Goal: Task Accomplishment & Management: Complete application form

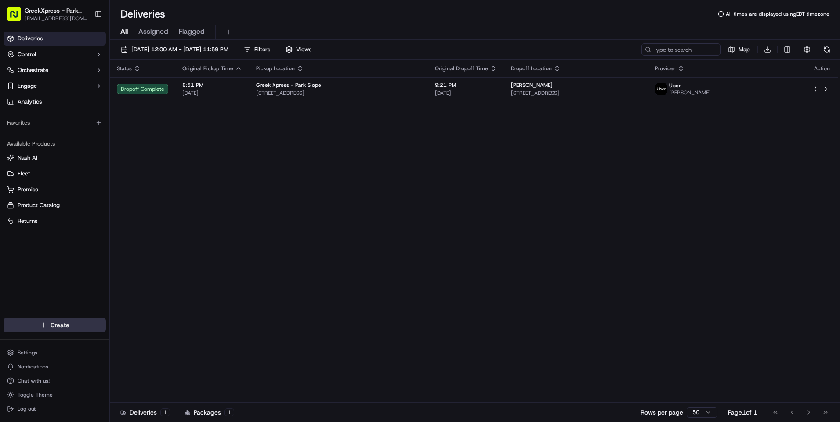
click at [67, 318] on html "GreekXpress - Park Slope [EMAIL_ADDRESS][DOMAIN_NAME] Toggle Sidebar Deliveries…" at bounding box center [420, 211] width 840 height 422
click at [155, 344] on link "Delivery" at bounding box center [159, 342] width 98 height 16
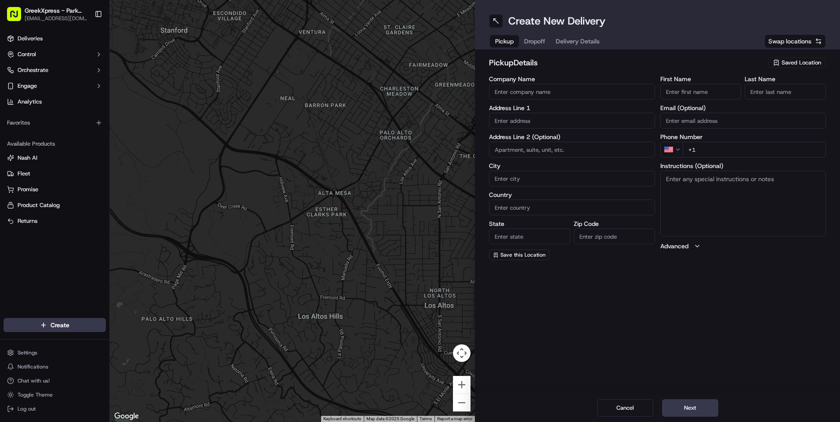
click at [796, 62] on span "Saved Location" at bounding box center [801, 63] width 40 height 8
click at [760, 95] on span "Greek Xpress - Park Slope" at bounding box center [782, 96] width 108 height 8
type input "Greek Xpress - Park Slope"
type input "[STREET_ADDRESS]"
type input "[GEOGRAPHIC_DATA]"
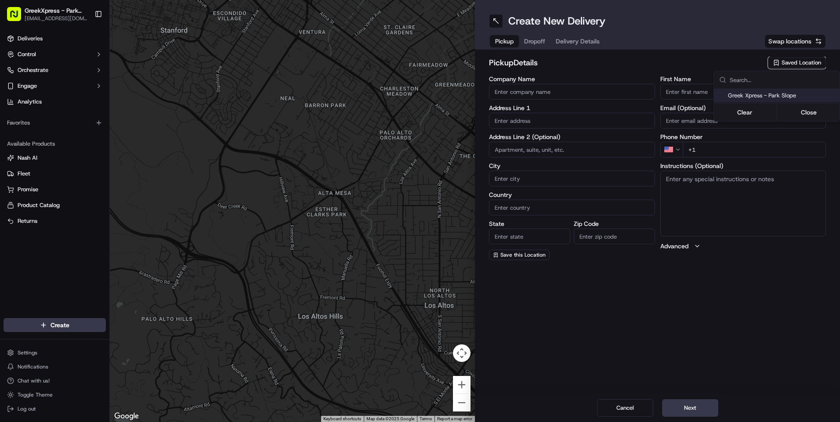
type input "US"
type input "NY"
type input "11215"
type input "Greek"
type input "Xpress"
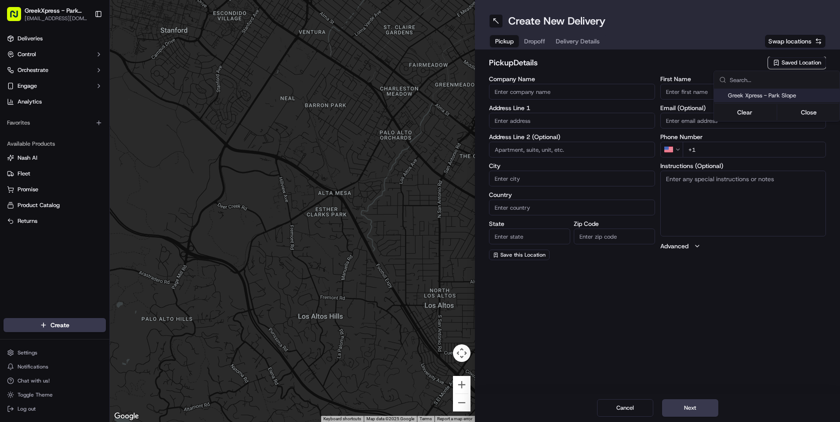
type input "[PHONE_NUMBER]"
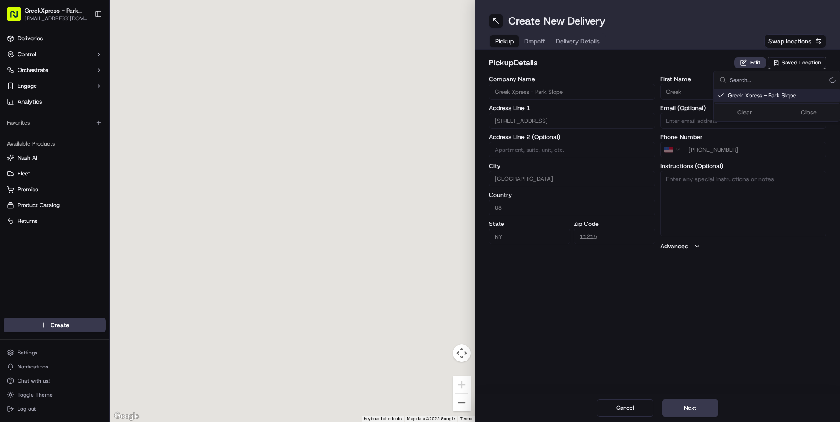
click at [534, 35] on html "GreekXpress - Park Slope [EMAIL_ADDRESS][DOMAIN_NAME] Toggle Sidebar Deliveries…" at bounding box center [420, 211] width 840 height 422
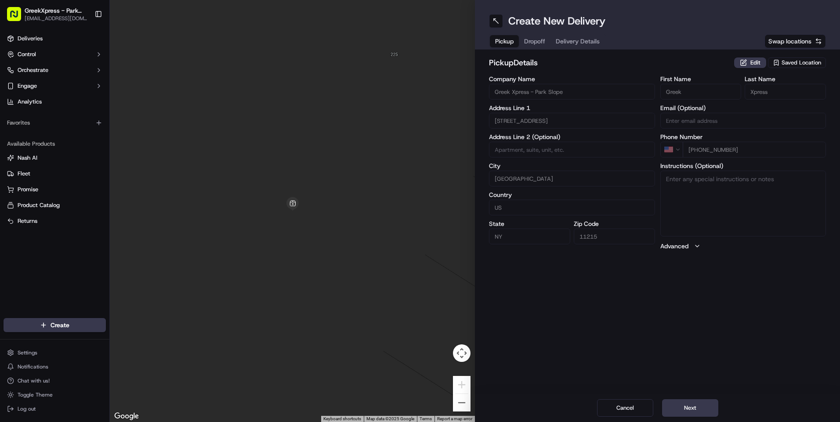
click at [534, 40] on span "Dropoff" at bounding box center [534, 41] width 21 height 9
click at [525, 97] on input "Company Name" at bounding box center [572, 92] width 166 height 16
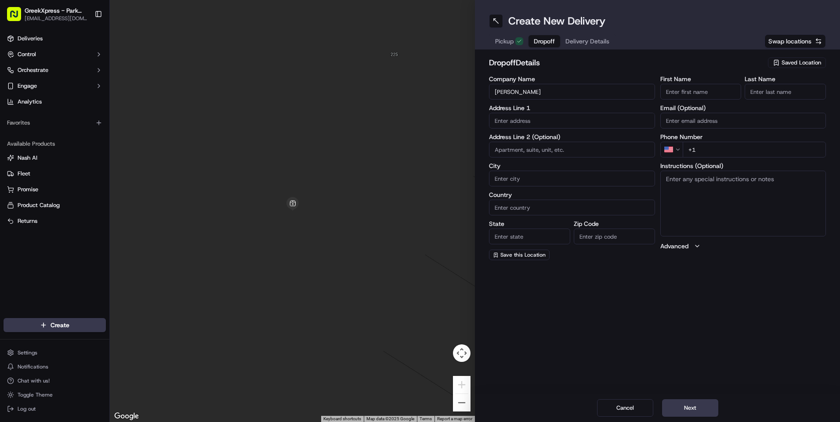
type input "[PERSON_NAME]"
click at [689, 92] on input "First Name" at bounding box center [700, 92] width 81 height 16
type input "naeal"
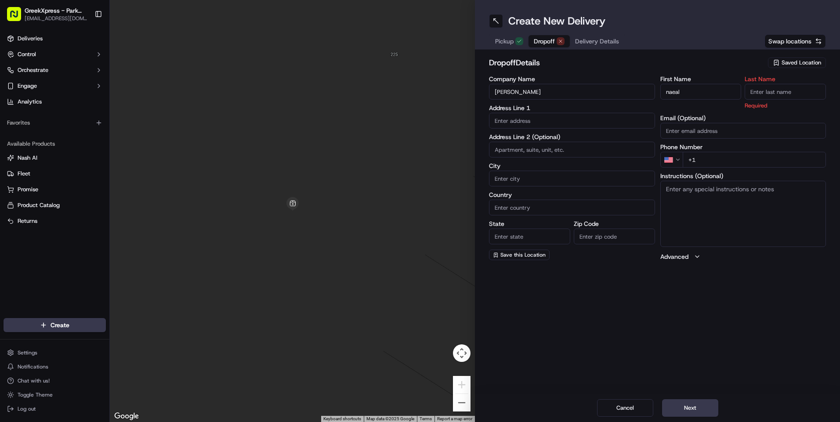
drag, startPoint x: 750, startPoint y: 88, endPoint x: 371, endPoint y: 105, distance: 379.4
click at [750, 89] on input "Last Name" at bounding box center [784, 92] width 81 height 16
type input "s"
click at [499, 122] on input "text" at bounding box center [572, 121] width 166 height 16
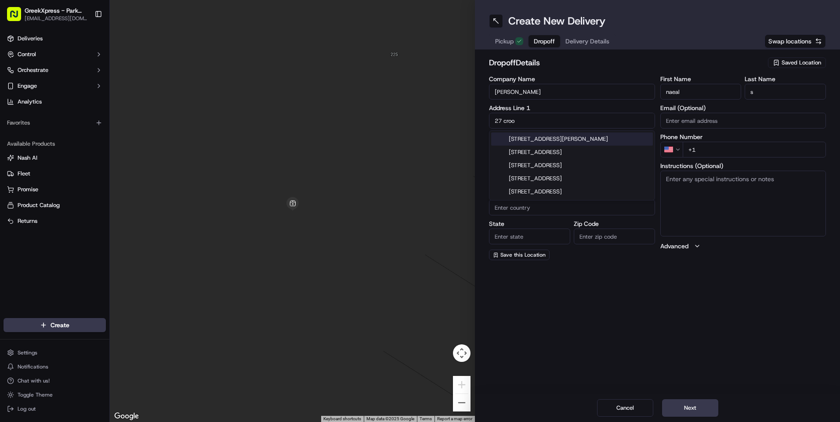
click at [536, 136] on div "[STREET_ADDRESS][PERSON_NAME]" at bounding box center [572, 139] width 162 height 13
type input "[STREET_ADDRESS][PERSON_NAME]"
type input "[GEOGRAPHIC_DATA]"
type input "NY"
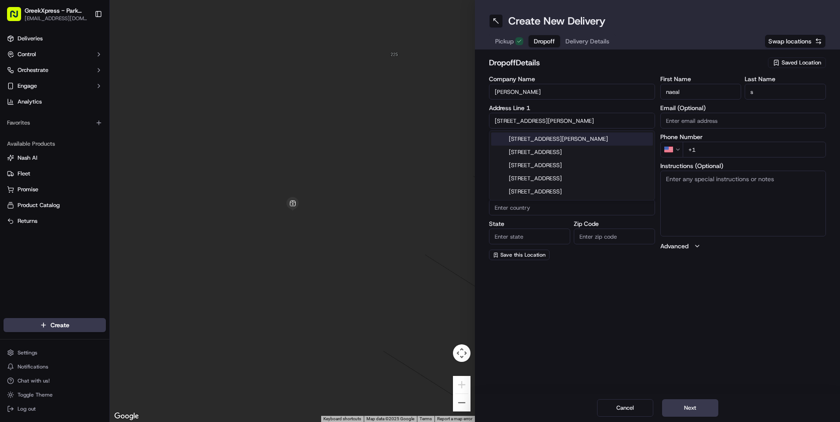
type input "11226"
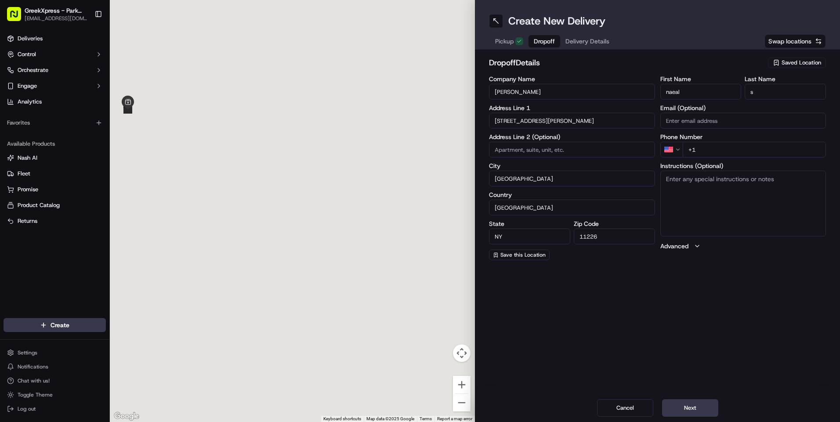
type input "[STREET_ADDRESS][PERSON_NAME]"
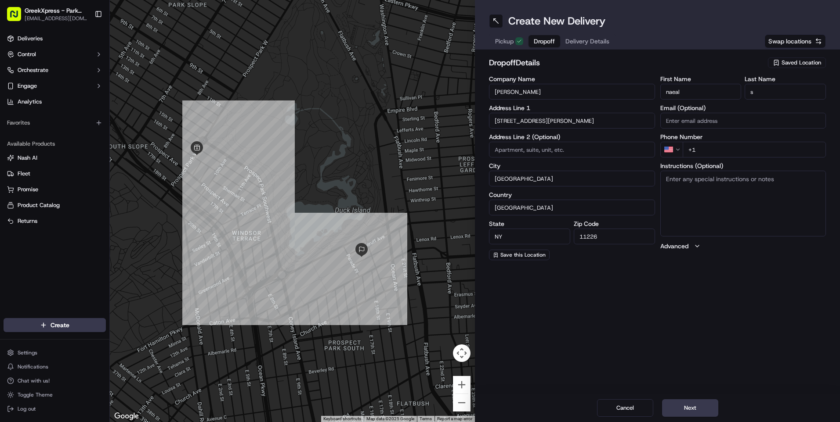
click at [728, 141] on div "Phone Number US +1" at bounding box center [743, 146] width 166 height 24
click at [730, 156] on input "+1" at bounding box center [754, 150] width 144 height 16
type input "[PHONE_NUMBER]"
click at [735, 177] on textarea "Instructions (Optional)" at bounding box center [743, 204] width 166 height 66
type textarea "1g"
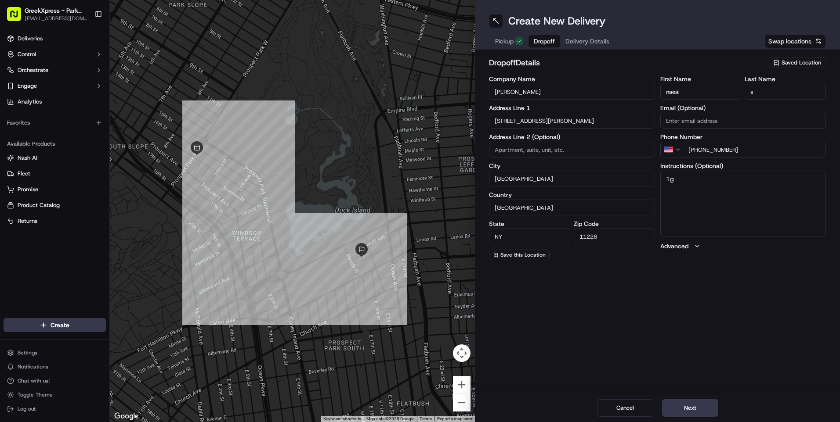
click at [570, 148] on input at bounding box center [572, 150] width 166 height 16
type input "1g"
drag, startPoint x: 695, startPoint y: 409, endPoint x: 678, endPoint y: 361, distance: 50.5
click at [695, 409] on button "Next" at bounding box center [690, 409] width 56 height 18
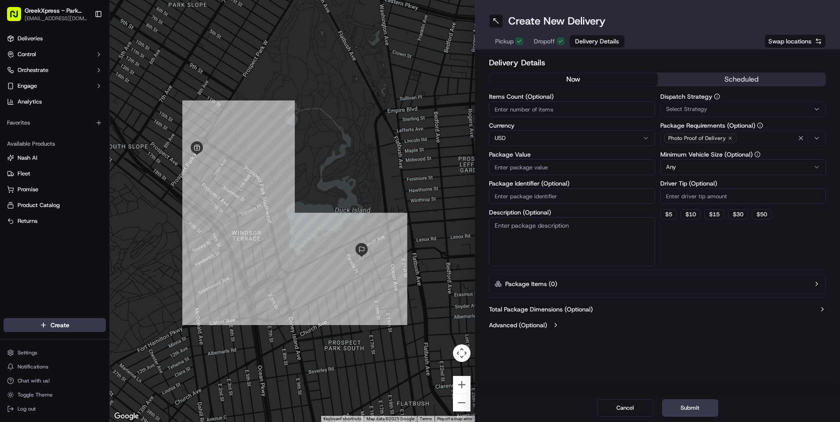
drag, startPoint x: 669, startPoint y: 216, endPoint x: 615, endPoint y: 128, distance: 102.9
click at [669, 216] on button "$ 5" at bounding box center [668, 214] width 17 height 11
type input "5"
click at [597, 108] on input "Items Count (Optional)" at bounding box center [572, 109] width 166 height 16
type input "3"
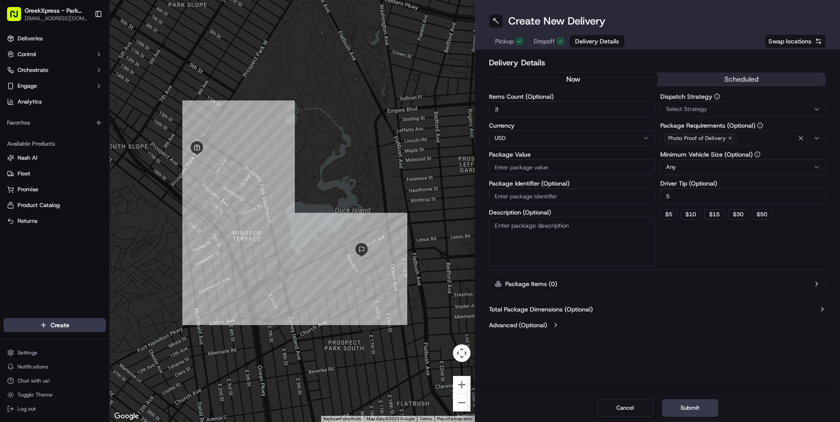
click at [563, 171] on input "Package Value" at bounding box center [572, 167] width 166 height 16
type input "56.78"
click at [711, 411] on button "Submit" at bounding box center [690, 409] width 56 height 18
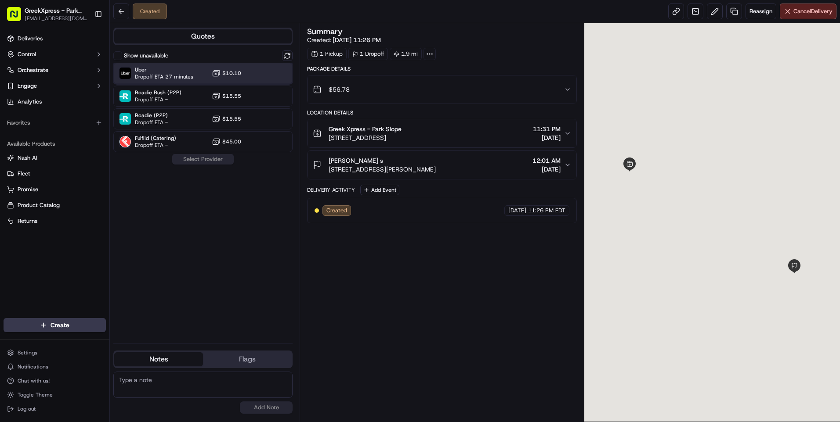
click at [219, 67] on div "Uber Dropoff ETA 27 minutes $10.10" at bounding box center [202, 73] width 179 height 21
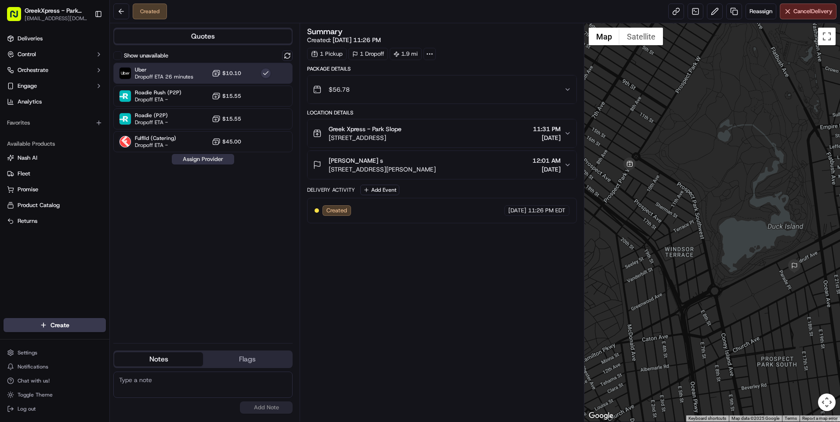
click at [218, 159] on button "Assign Provider" at bounding box center [203, 159] width 62 height 11
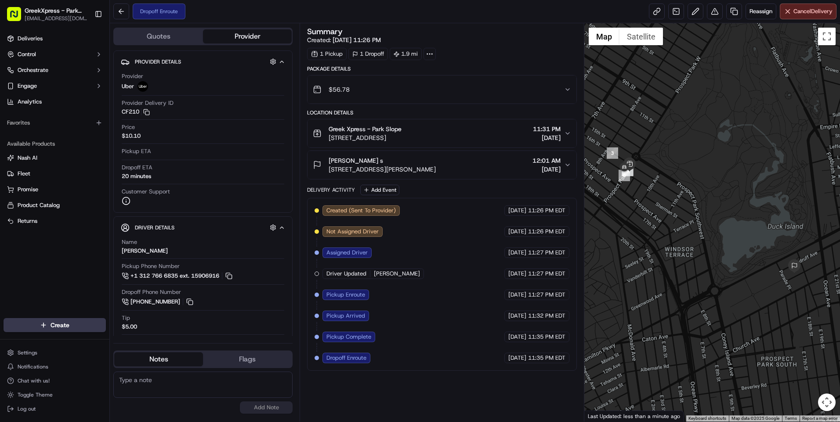
click at [72, 333] on div "Create" at bounding box center [54, 325] width 109 height 21
click at [75, 323] on html "GreekXpress - Park Slope [EMAIL_ADDRESS][DOMAIN_NAME] Toggle Sidebar Deliveries…" at bounding box center [420, 211] width 840 height 422
click at [147, 337] on link "Delivery" at bounding box center [159, 342] width 98 height 16
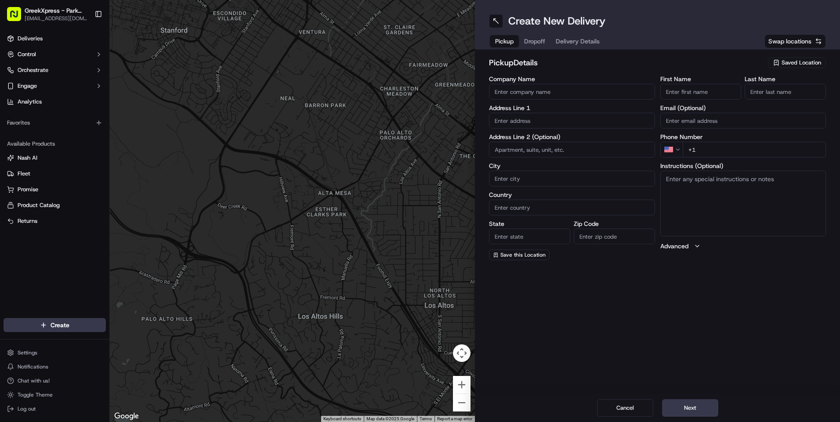
click at [791, 56] on div "pickup Details Saved Location Company Name Address Line 1 Address Line 2 (Optio…" at bounding box center [657, 159] width 365 height 218
click at [788, 61] on span "Saved Location" at bounding box center [801, 63] width 40 height 8
click at [758, 92] on span "Greek Xpress - Park Slope" at bounding box center [782, 96] width 108 height 8
type input "Greek Xpress - Park Slope"
type input "[STREET_ADDRESS]"
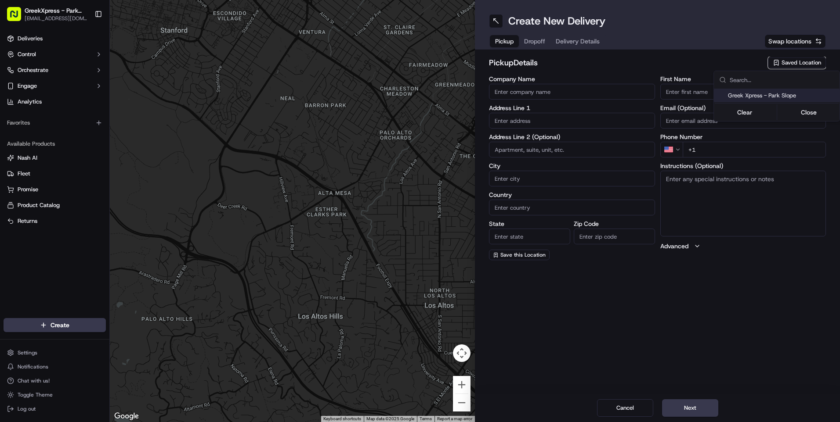
type input "[GEOGRAPHIC_DATA]"
type input "US"
type input "NY"
type input "11215"
type input "Greek"
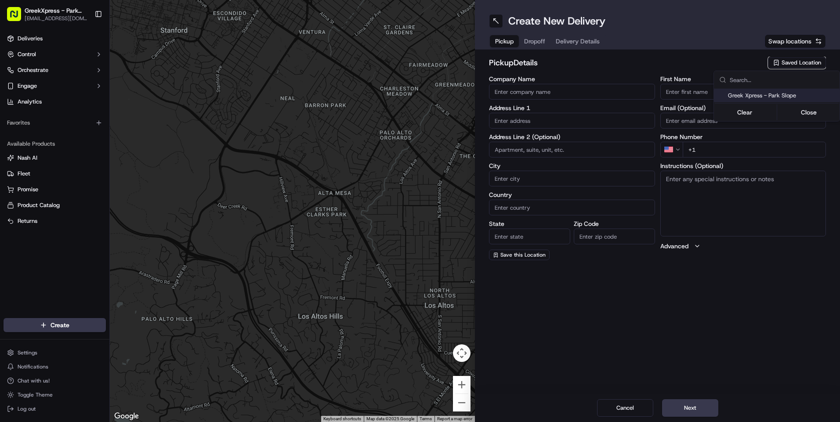
type input "Xpress"
type input "[PHONE_NUMBER]"
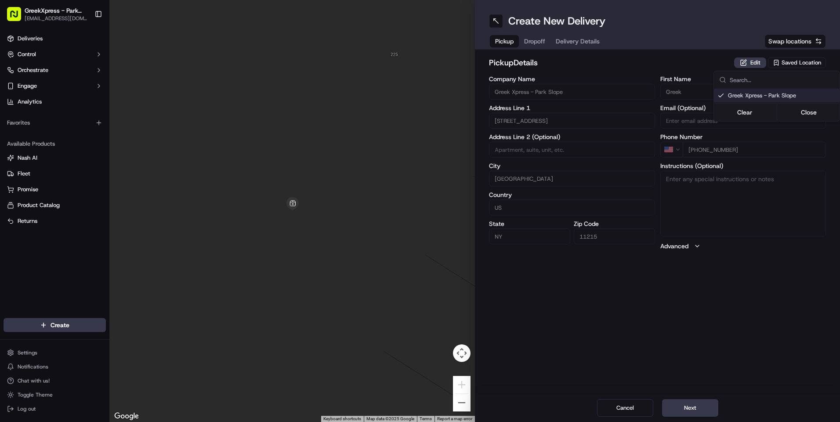
click at [532, 45] on html "GreekXpress - Park Slope [EMAIL_ADDRESS][DOMAIN_NAME] Toggle Sidebar Deliveries…" at bounding box center [420, 211] width 840 height 422
click at [528, 40] on button "Dropoff" at bounding box center [535, 41] width 32 height 12
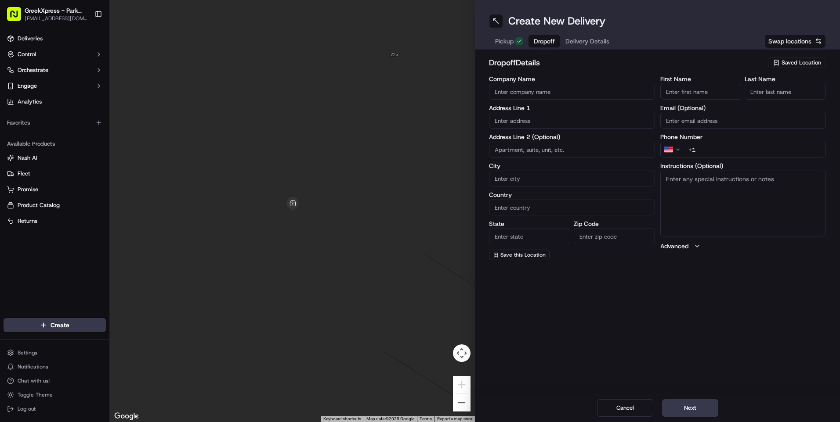
click at [542, 94] on input "Company Name" at bounding box center [572, 92] width 166 height 16
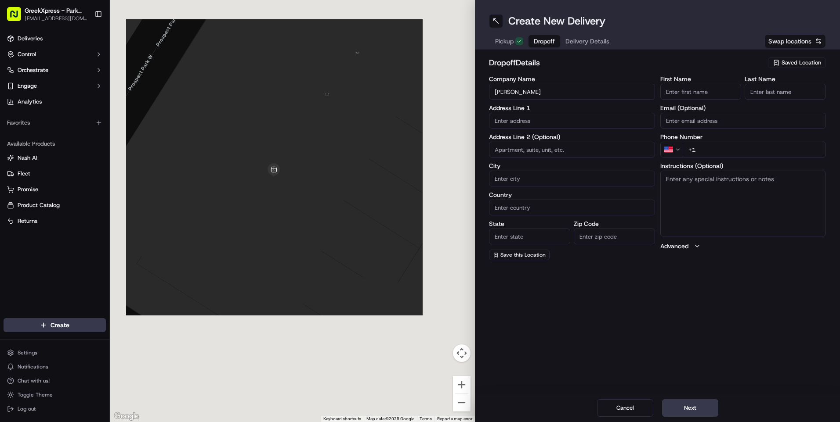
type input "[PERSON_NAME]"
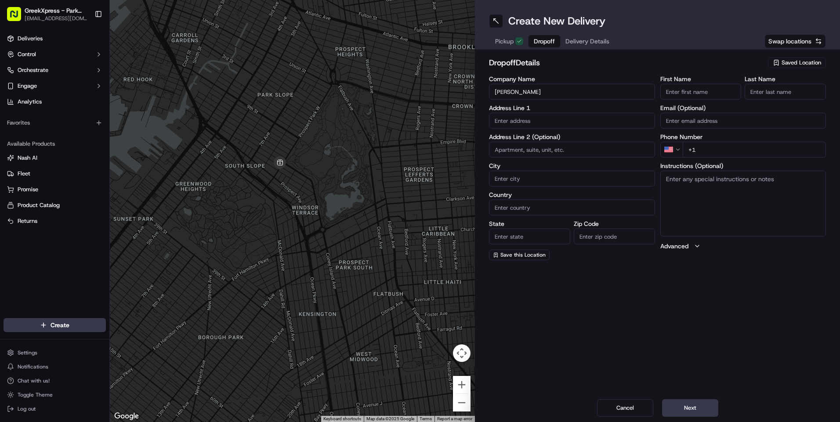
click at [674, 90] on input "First Name" at bounding box center [700, 92] width 81 height 16
type input "christopherr"
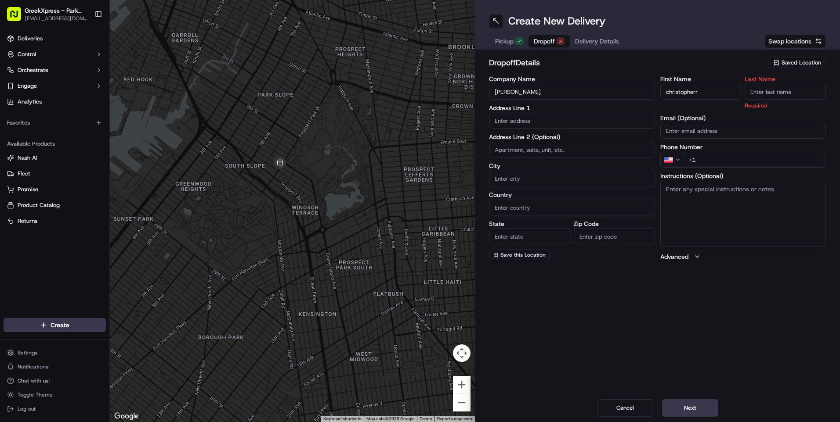
click at [759, 90] on input "Last Name" at bounding box center [784, 92] width 81 height 16
type input "e"
click at [532, 125] on input "text" at bounding box center [572, 121] width 166 height 16
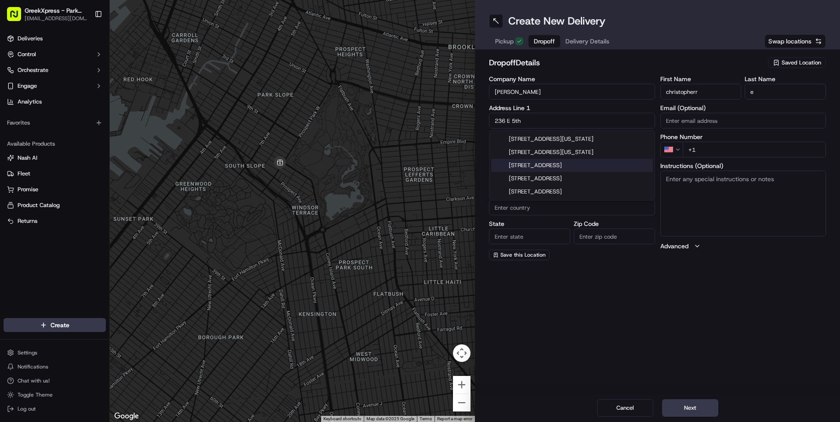
click at [545, 167] on div "[STREET_ADDRESS]" at bounding box center [572, 165] width 162 height 13
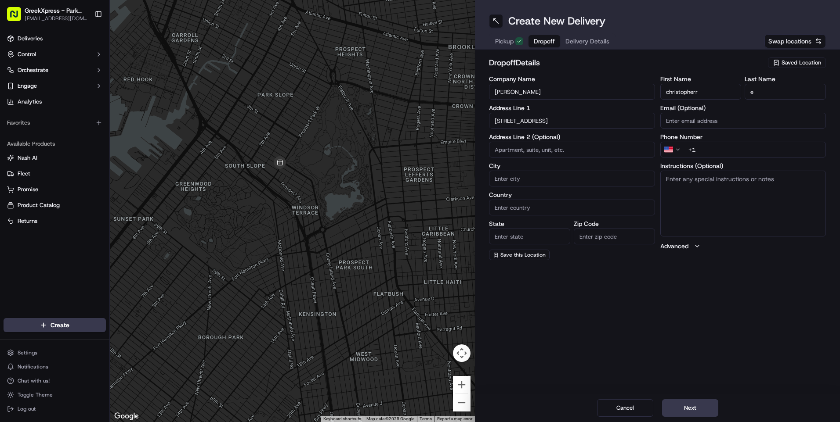
type input "[STREET_ADDRESS]"
type input "[GEOGRAPHIC_DATA]"
type input "NY"
type input "11218"
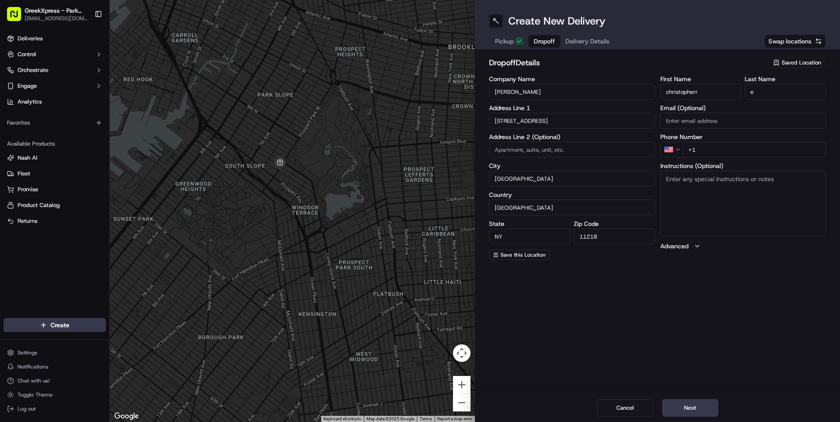
type input "[STREET_ADDRESS]"
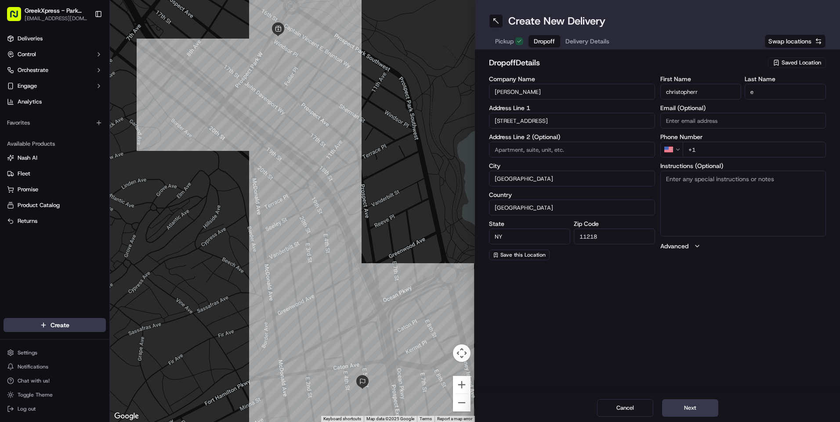
click at [714, 146] on input "+1" at bounding box center [754, 150] width 144 height 16
type input "[PHONE_NUMBER]"
click at [530, 154] on input at bounding box center [572, 150] width 166 height 16
type input "1"
click at [674, 179] on textarea "Instructions (Optional)" at bounding box center [743, 204] width 166 height 66
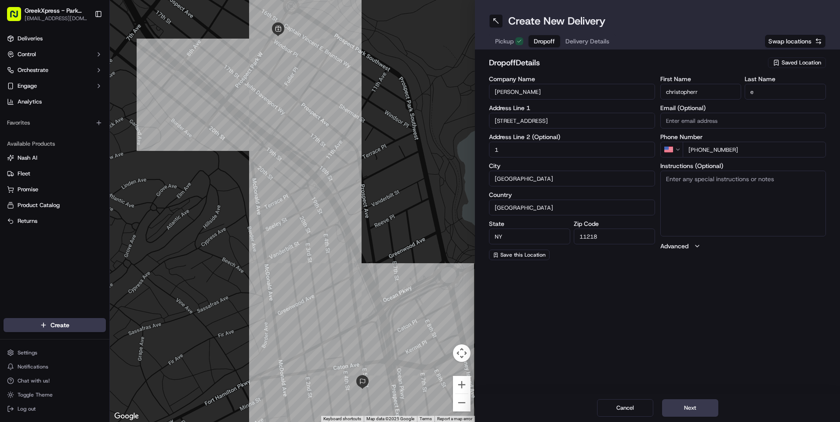
type textarea "1"
click at [704, 408] on button "Next" at bounding box center [690, 409] width 56 height 18
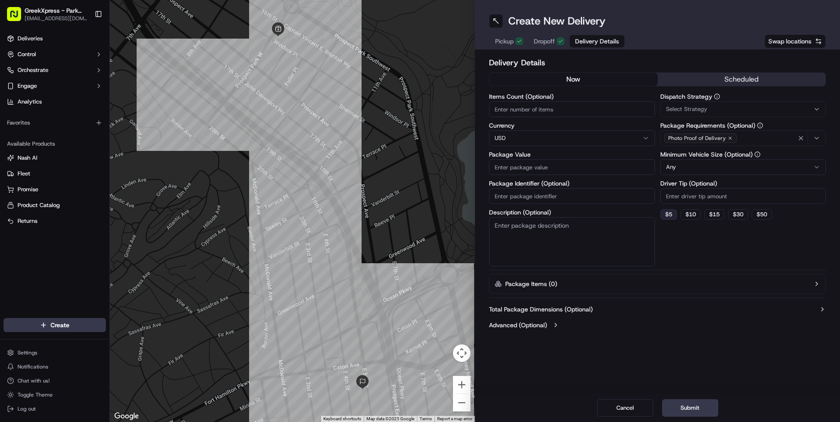
click at [668, 215] on button "$ 5" at bounding box center [668, 214] width 17 height 11
type input "5"
click at [538, 114] on input "Items Count (Optional)" at bounding box center [572, 109] width 166 height 16
type input "37.76"
click at [538, 169] on input "Package Value" at bounding box center [572, 167] width 166 height 16
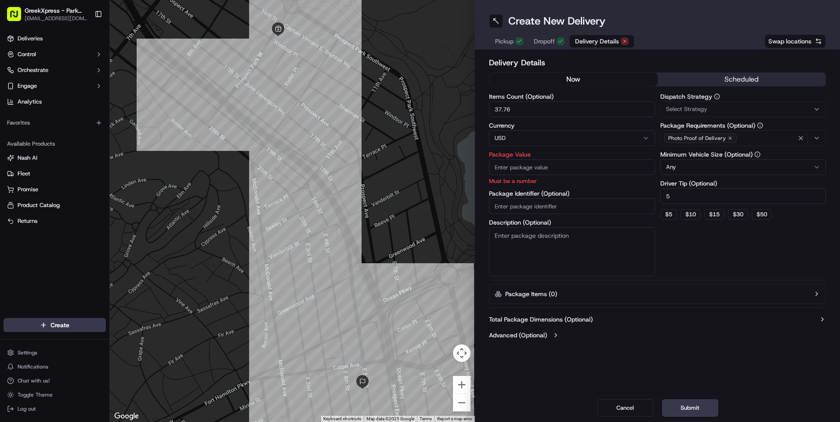
click at [537, 108] on input "37.76" at bounding box center [572, 109] width 166 height 16
click at [512, 168] on input "Package Value" at bounding box center [572, 167] width 166 height 16
type input "37.76"
click at [523, 112] on input "37.76" at bounding box center [572, 109] width 166 height 16
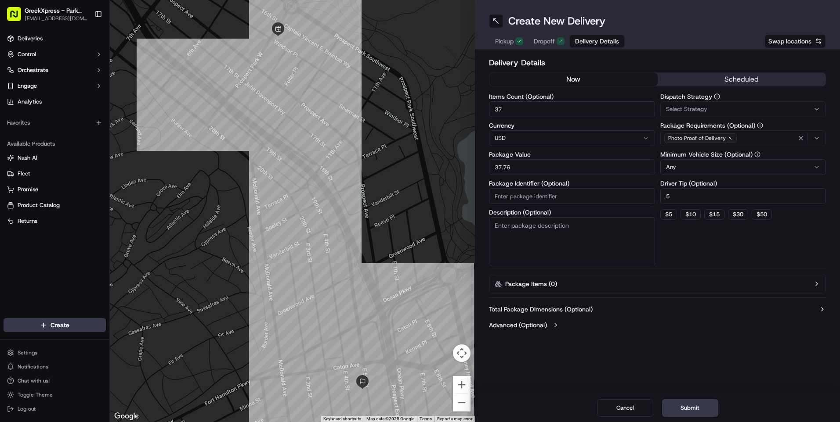
type input "3"
type input "2"
click at [693, 409] on button "Submit" at bounding box center [690, 409] width 56 height 18
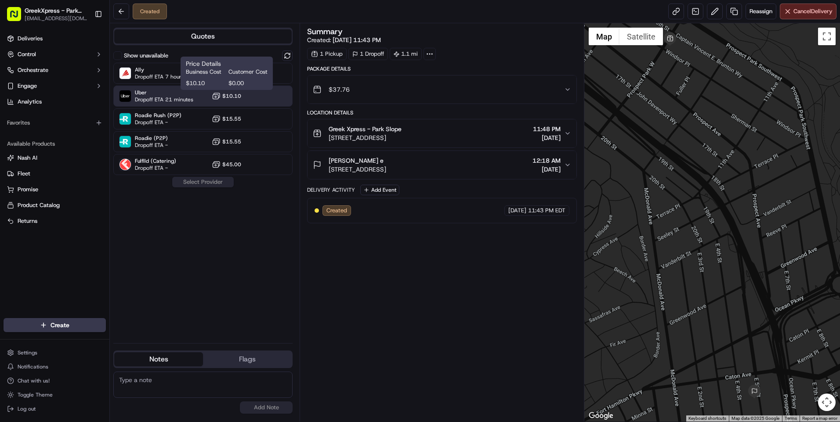
click at [239, 99] on span "$10.10" at bounding box center [231, 96] width 19 height 7
click at [220, 183] on button "Assign Provider" at bounding box center [203, 182] width 62 height 11
